Goal: Communication & Community: Answer question/provide support

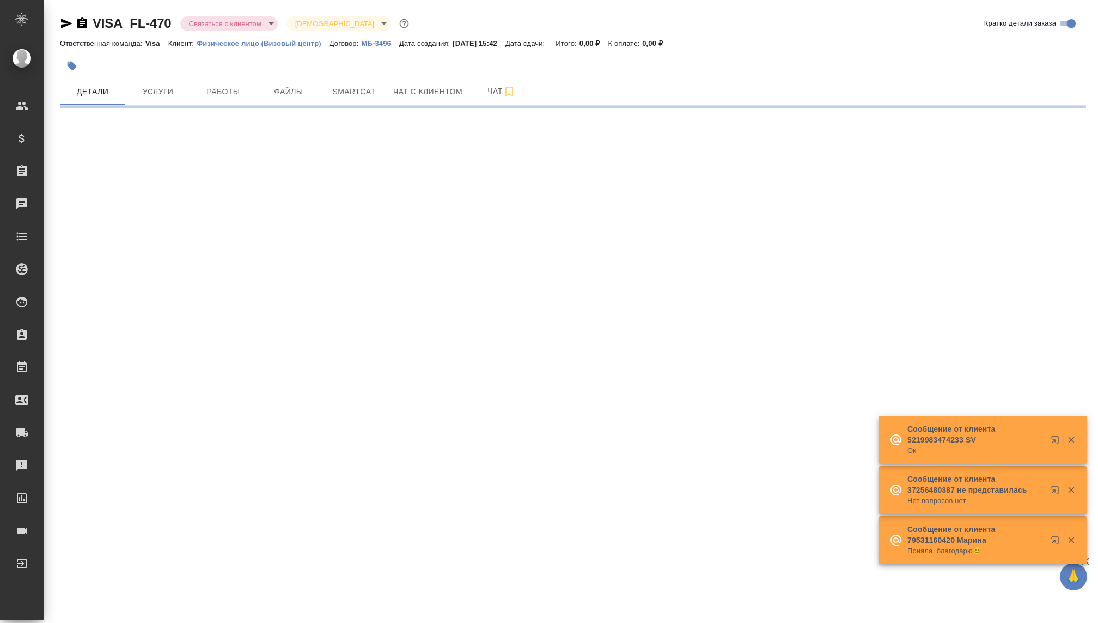
select select "RU"
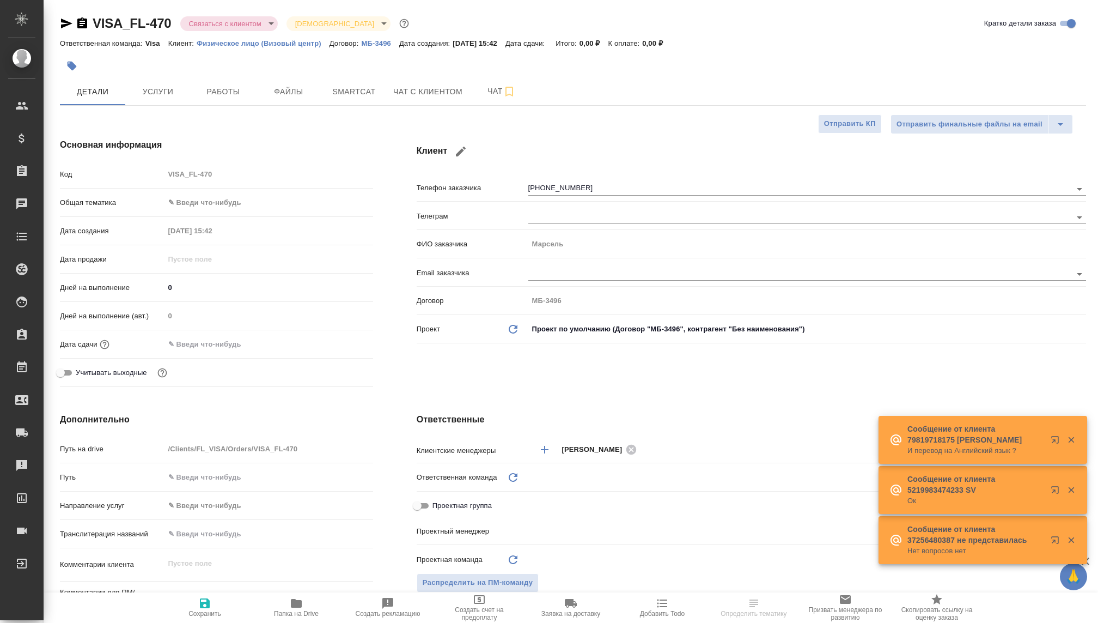
type textarea "x"
type input "[PERSON_NAME]"
type input "Гудина Александра"
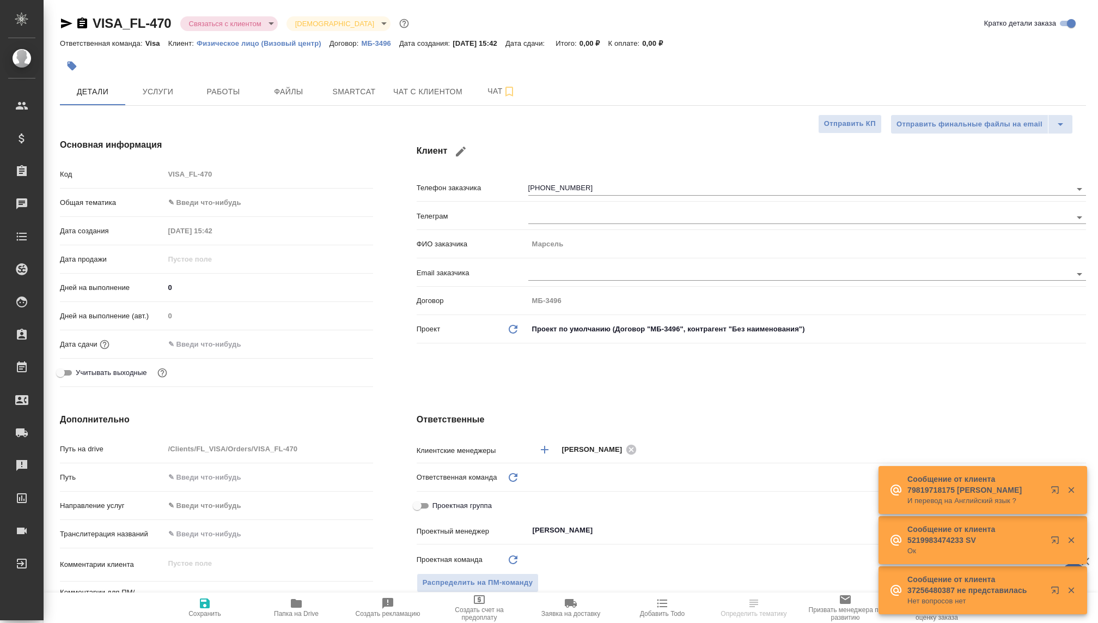
type textarea "x"
type input "Visa"
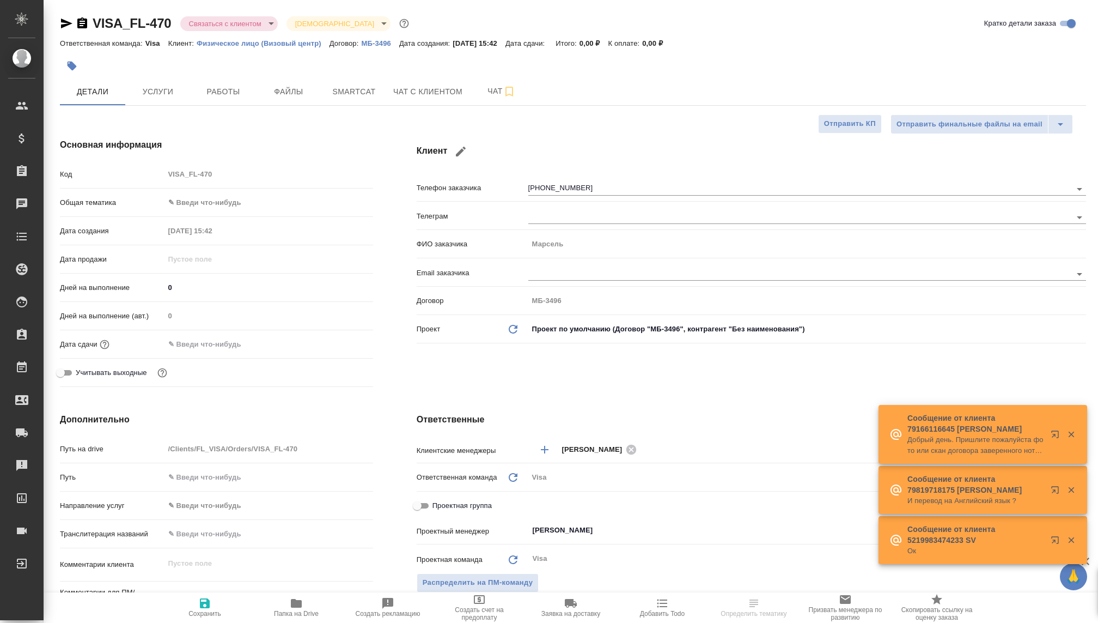
type textarea "x"
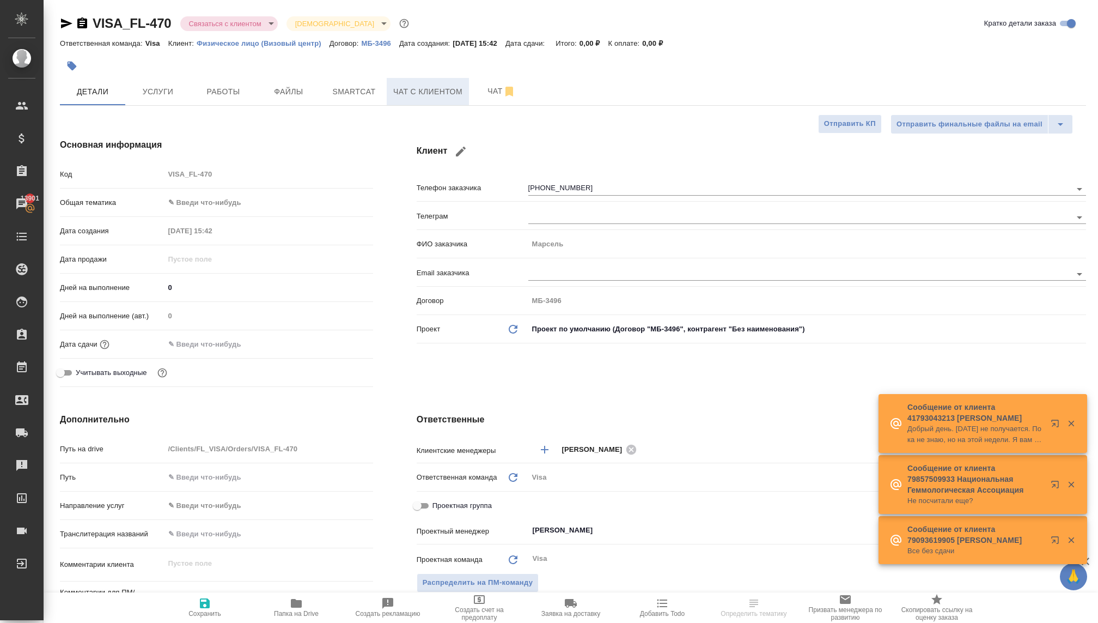
click at [400, 95] on span "Чат с клиентом" at bounding box center [427, 92] width 69 height 14
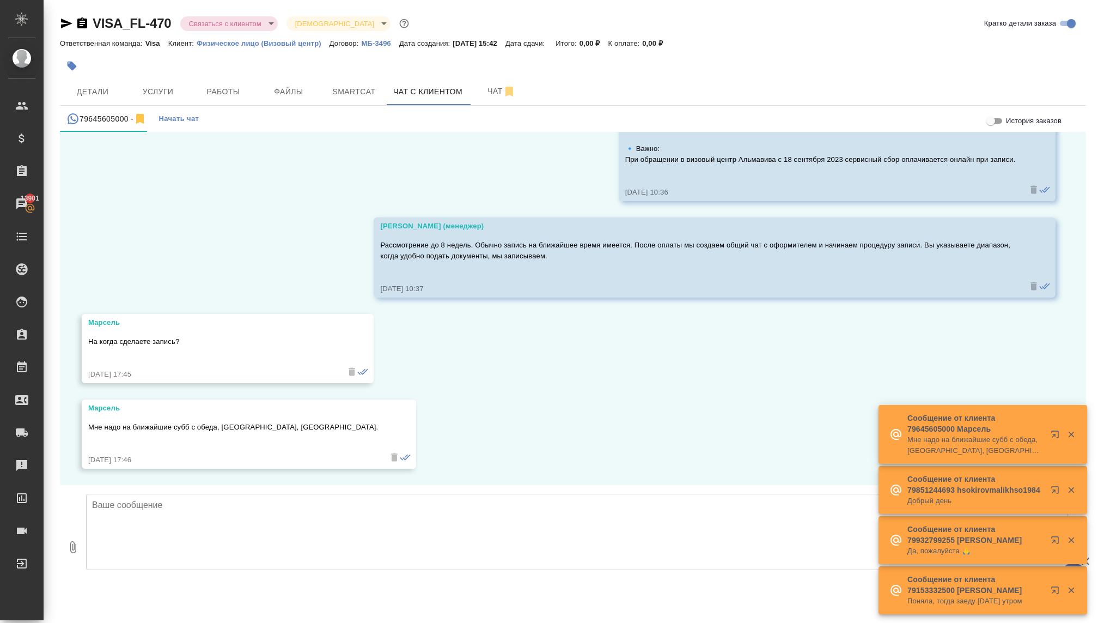
scroll to position [641, 0]
click at [186, 521] on textarea at bounding box center [577, 532] width 982 height 76
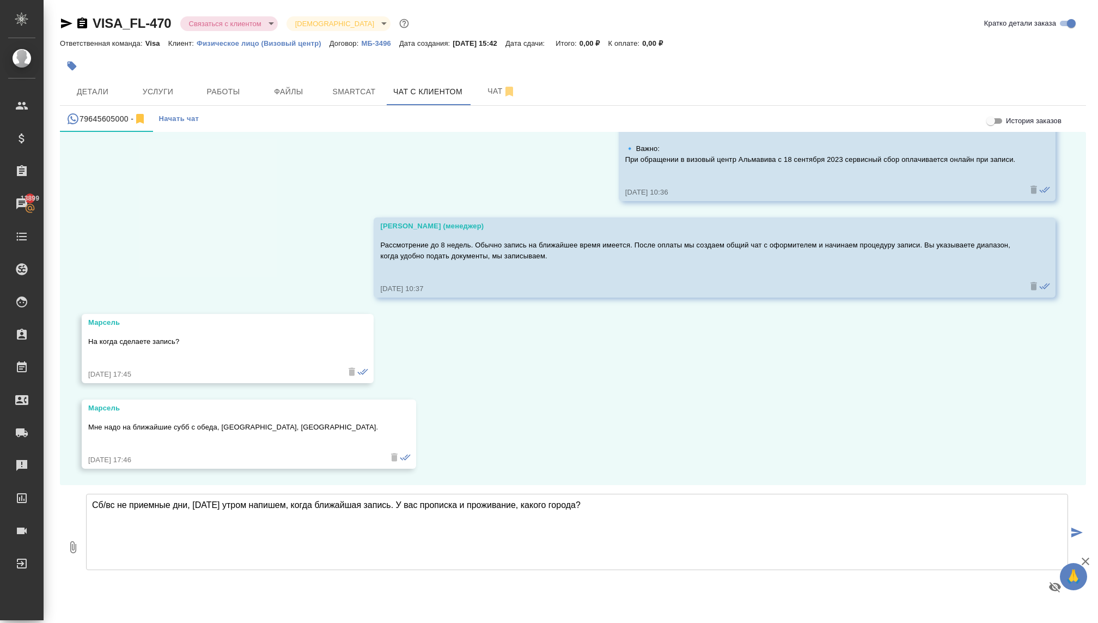
type textarea "Сб/вс не приемные дни, [DATE] утром напишем, когда ближайшая запись. У вас проп…"
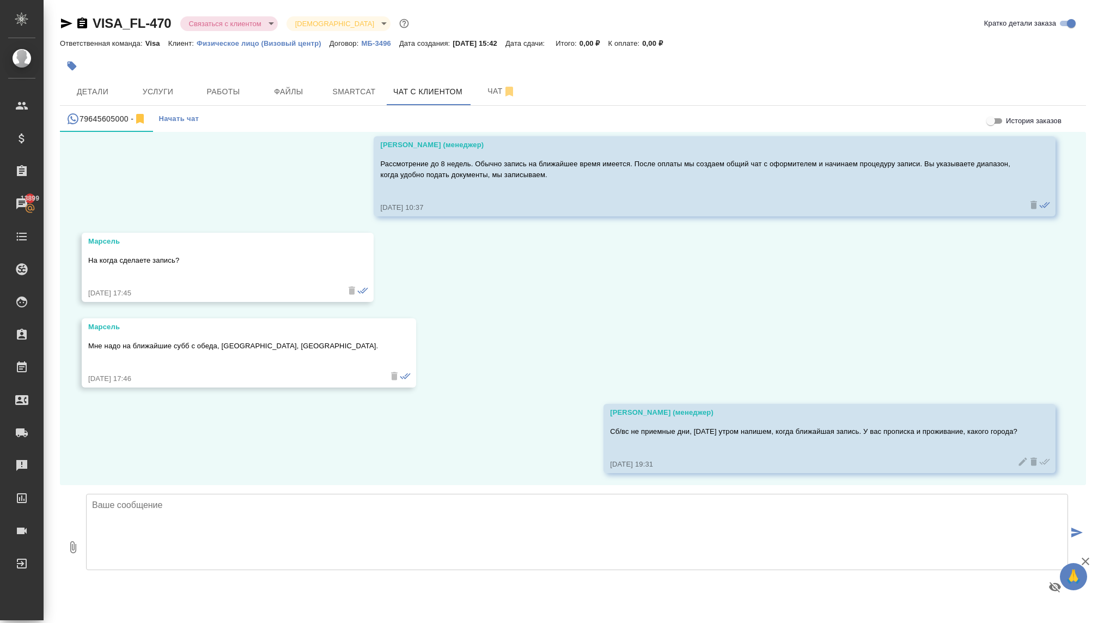
scroll to position [727, 0]
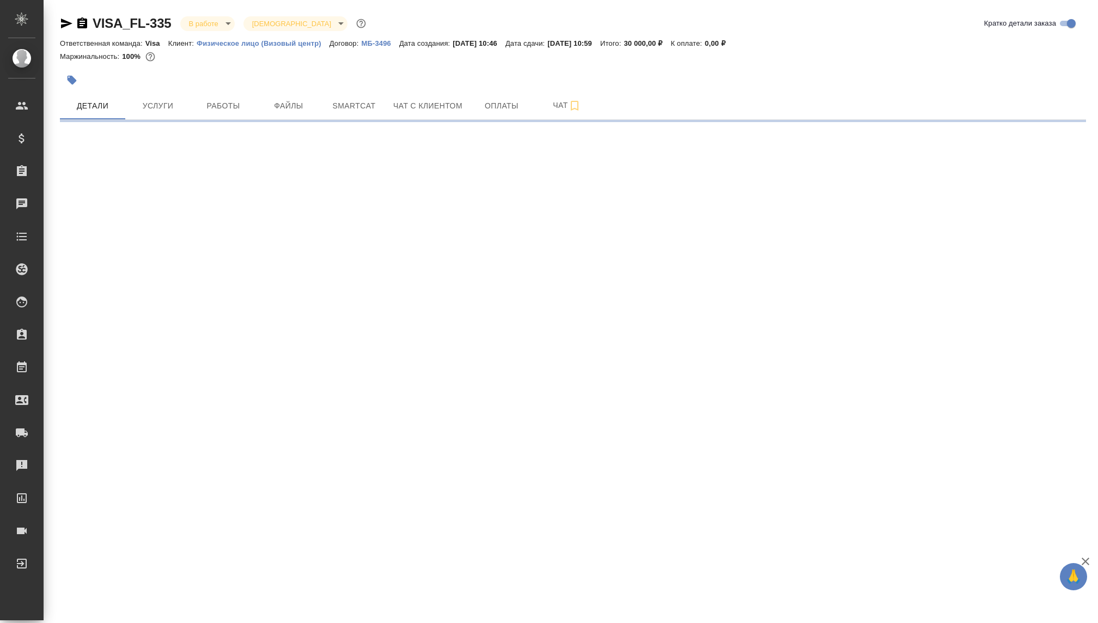
select select "RU"
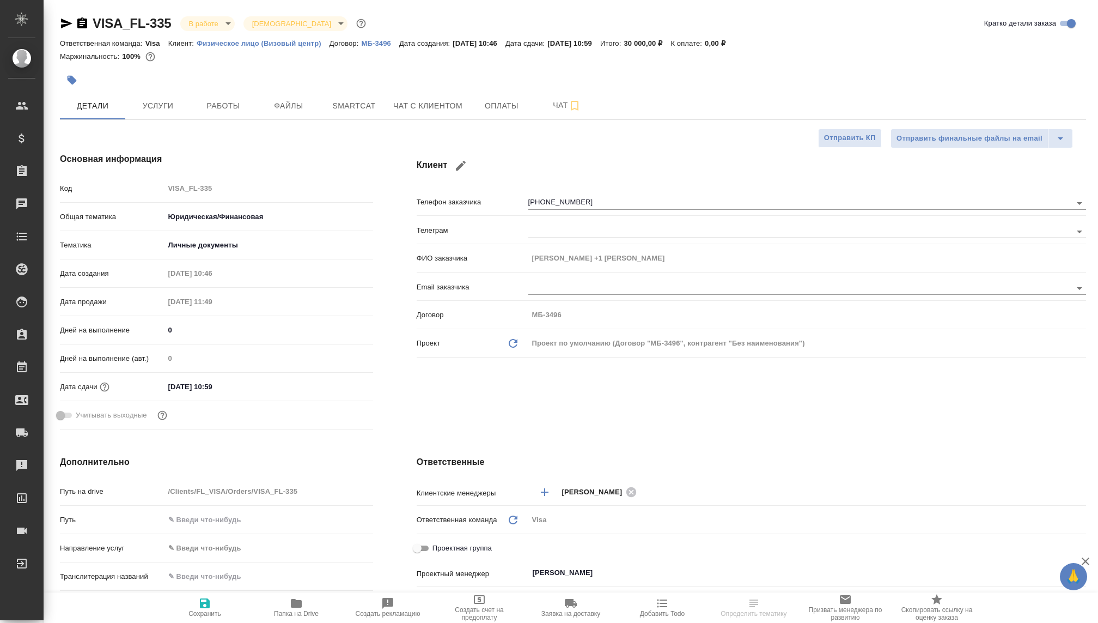
type textarea "x"
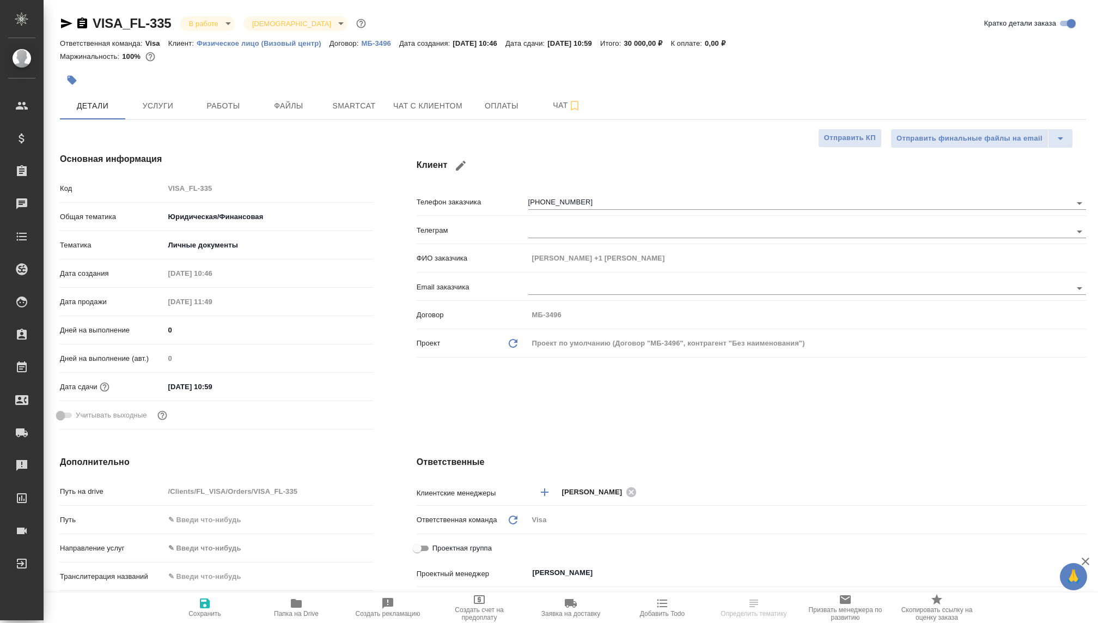
type textarea "x"
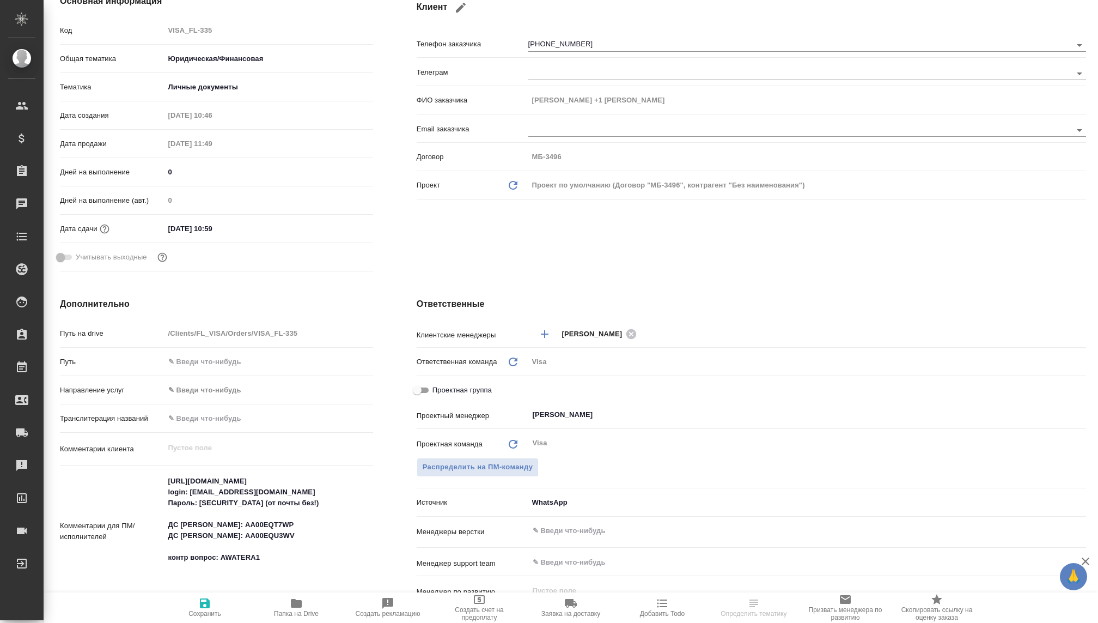
type textarea "x"
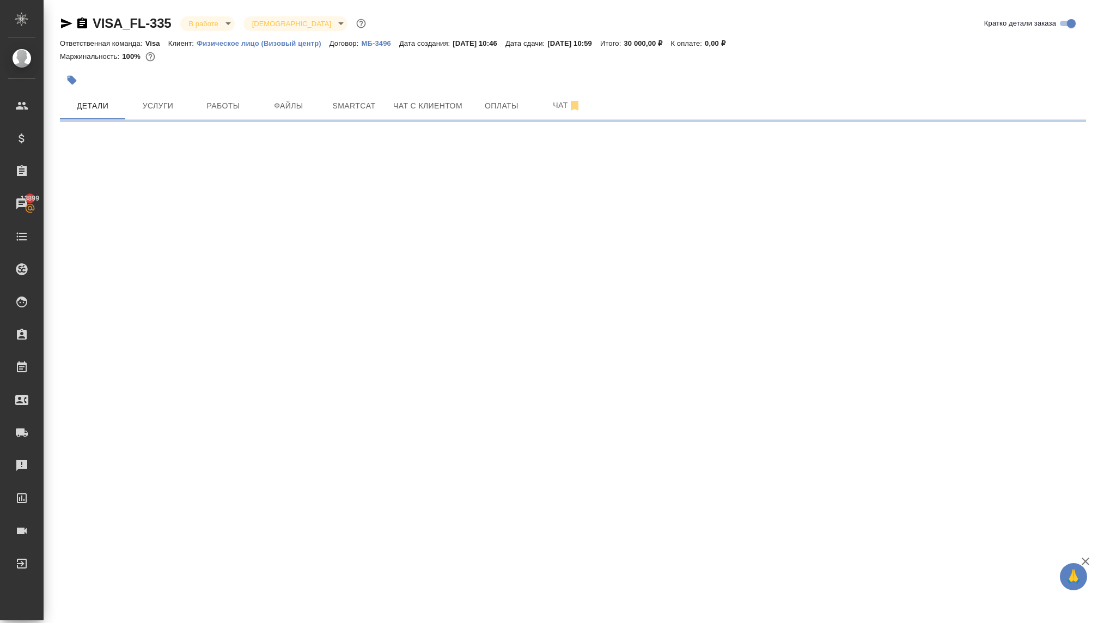
select select "RU"
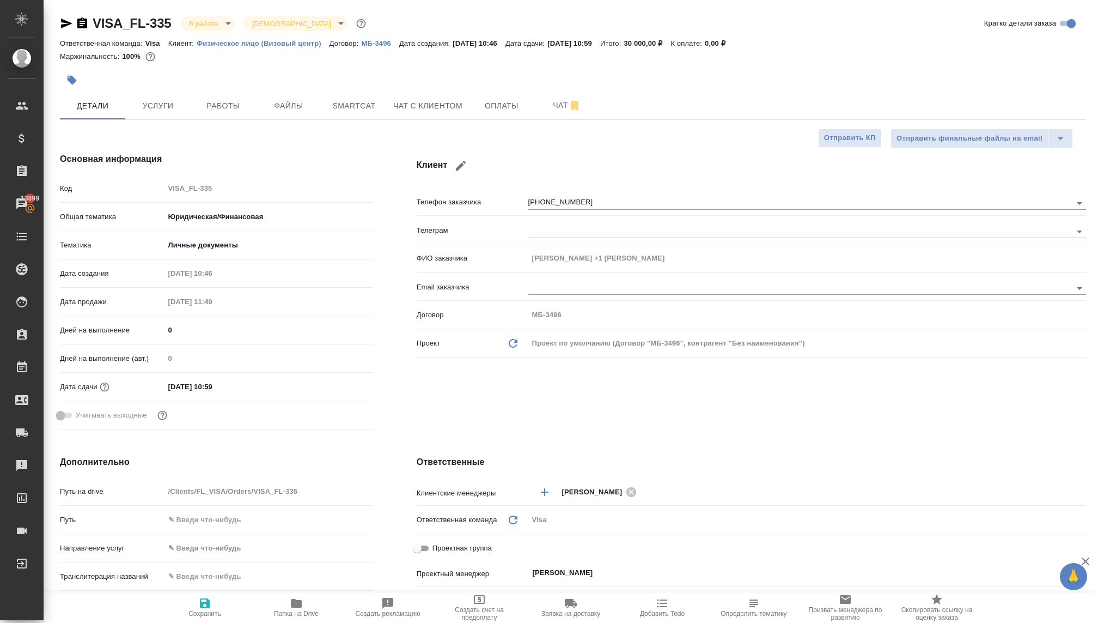
type textarea "x"
